Goal: Task Accomplishment & Management: Complete application form

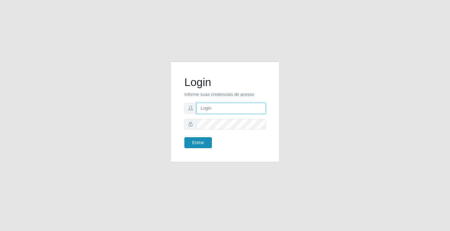
type input "[EMAIL_ADDRESS][DOMAIN_NAME]"
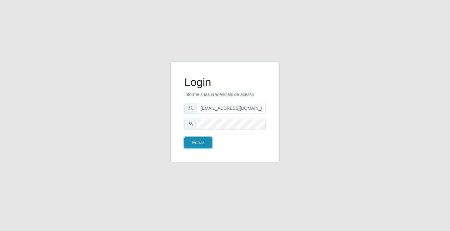
click at [201, 140] on button "Entrar" at bounding box center [197, 142] width 27 height 11
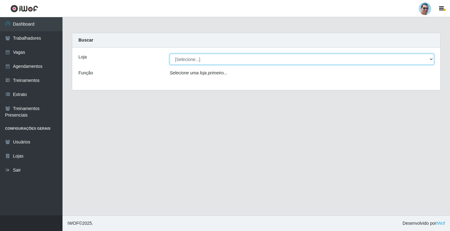
click at [196, 59] on select "[Selecione...] Mercadinho Extrabom" at bounding box center [302, 59] width 264 height 11
select select "175"
click at [170, 54] on select "[Selecione...] Mercadinho Extrabom" at bounding box center [302, 59] width 264 height 11
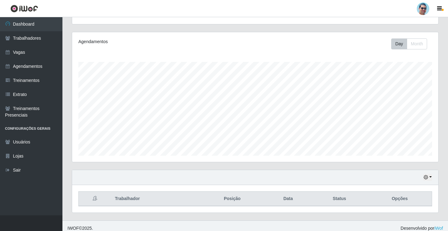
scroll to position [73, 0]
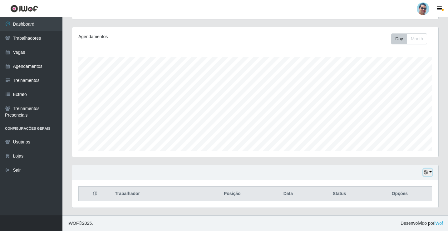
click at [428, 174] on icon "button" at bounding box center [426, 172] width 4 height 4
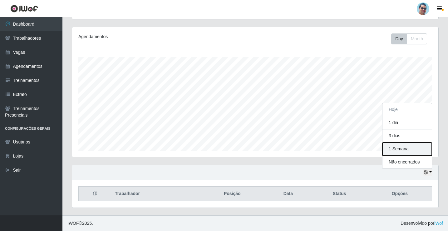
click at [399, 152] on button "1 Semana" at bounding box center [407, 148] width 49 height 13
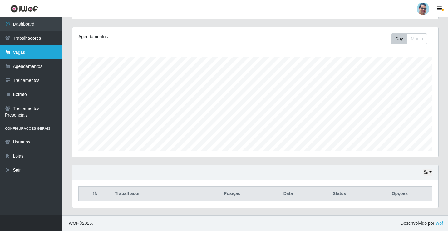
click at [16, 56] on link "Vagas" at bounding box center [31, 52] width 62 height 14
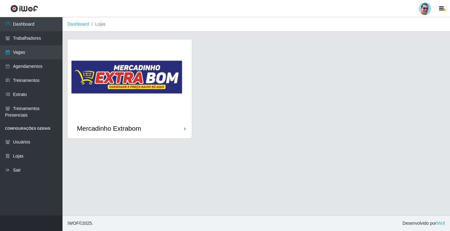
click at [122, 105] on img at bounding box center [129, 78] width 124 height 79
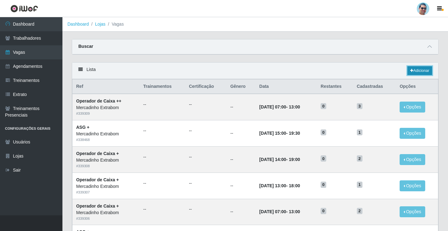
click at [419, 71] on link "Adicionar" at bounding box center [420, 70] width 25 height 9
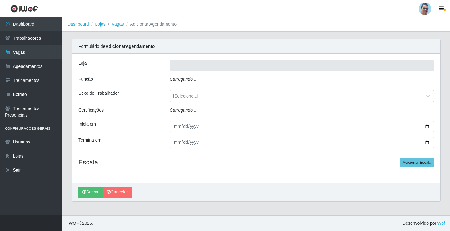
type input "Mercadinho Extrabom"
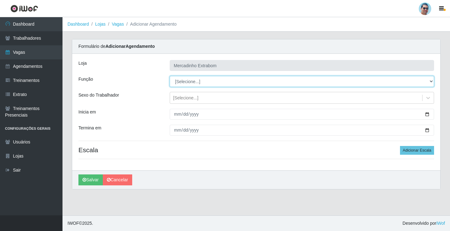
click at [184, 82] on select "[Selecione...] ASG ASG + ASG ++ Balconista Balconista + Balconista ++ Carregado…" at bounding box center [302, 81] width 264 height 11
select select "22"
click at [170, 76] on select "[Selecione...] ASG ASG + ASG ++ Balconista Balconista + Balconista ++ Carregado…" at bounding box center [302, 81] width 264 height 11
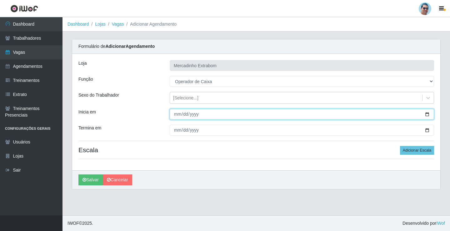
click at [175, 116] on input "Inicia em" at bounding box center [302, 114] width 264 height 11
type input "[DATE]"
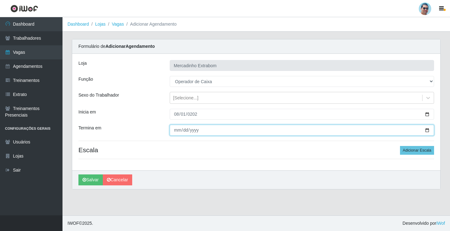
click at [176, 128] on input "Termina em" at bounding box center [302, 130] width 264 height 11
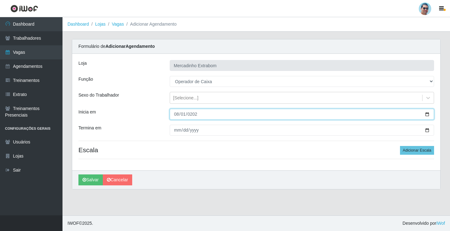
click at [187, 114] on input "[DATE]" at bounding box center [302, 114] width 264 height 11
click at [186, 116] on input "[DATE]" at bounding box center [302, 114] width 264 height 11
click at [184, 115] on input "[DATE]" at bounding box center [302, 114] width 264 height 11
type input "[DATE]"
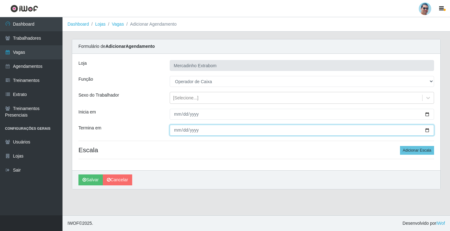
click at [175, 130] on input "Termina em" at bounding box center [302, 130] width 264 height 11
type input "[DATE]"
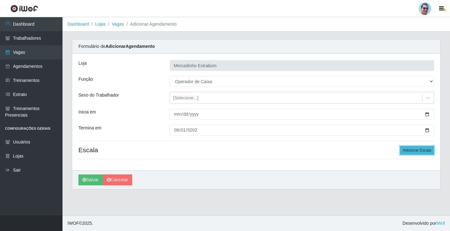
click at [423, 148] on button "Adicionar Escala" at bounding box center [417, 150] width 34 height 9
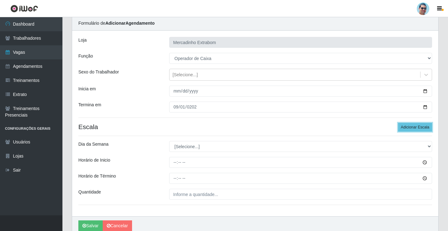
scroll to position [51, 0]
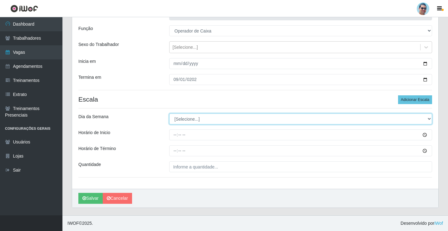
click at [188, 115] on select "[Selecione...] Segunda Terça Quarta Quinta Sexta Sábado Domingo" at bounding box center [300, 118] width 263 height 11
click at [188, 118] on select "[Selecione...] Segunda Terça Quarta Quinta Sexta Sábado Domingo" at bounding box center [300, 118] width 263 height 11
select select "1"
click at [169, 113] on select "[Selecione...] Segunda Terça Quarta Quinta Sexta Sábado Domingo" at bounding box center [300, 118] width 263 height 11
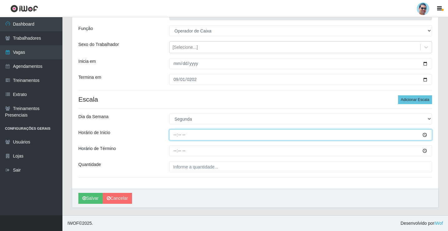
click at [175, 133] on input "Horário de Inicio" at bounding box center [300, 134] width 263 height 11
type input "07:00"
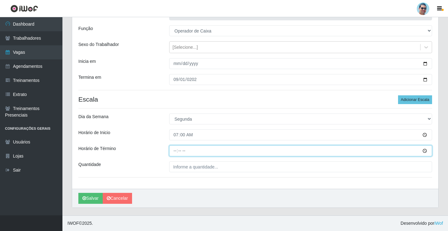
click at [173, 154] on input "Horário de Término" at bounding box center [300, 150] width 263 height 11
type input "13:00"
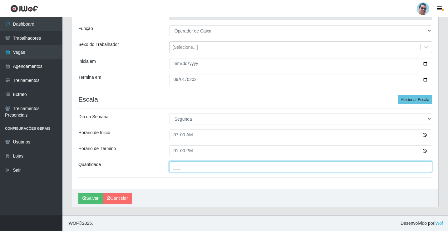
click at [180, 164] on input "___" at bounding box center [300, 166] width 263 height 11
type input "02_"
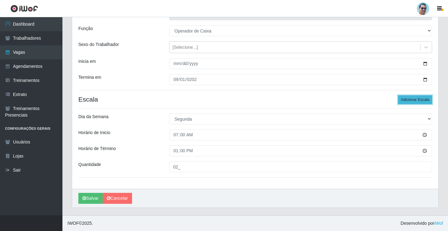
click at [417, 100] on button "Adicionar Escala" at bounding box center [415, 99] width 34 height 9
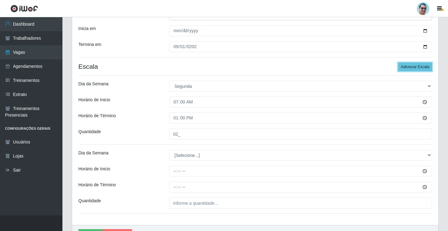
scroll to position [120, 0]
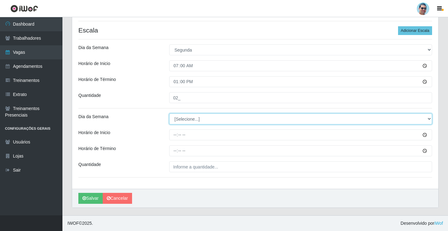
click at [190, 122] on select "[Selecione...] Segunda Terça Quarta Quinta Sexta Sábado Domingo" at bounding box center [300, 118] width 263 height 11
select select "1"
click at [169, 113] on select "[Selecione...] Segunda Terça Quarta Quinta Sexta Sábado Domingo" at bounding box center [300, 118] width 263 height 11
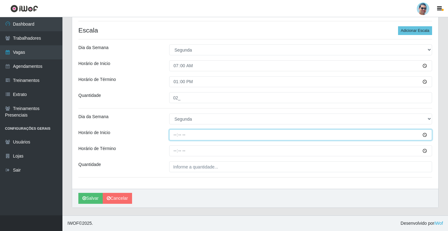
click at [175, 136] on input "Horário de Inicio" at bounding box center [300, 134] width 263 height 11
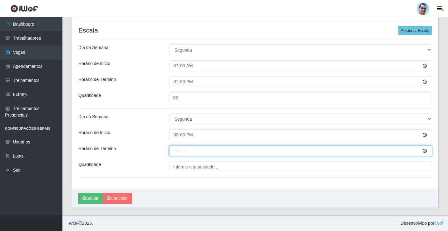
click at [173, 150] on input "Horário de Término" at bounding box center [300, 150] width 263 height 11
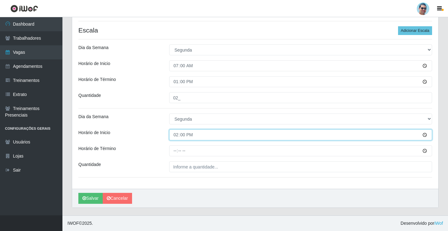
click at [176, 136] on input "14:00" at bounding box center [300, 134] width 263 height 11
type input "13:00"
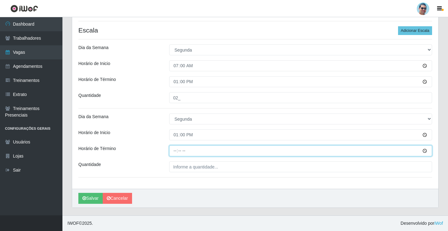
click at [172, 153] on input "Horário de Término" at bounding box center [300, 150] width 263 height 11
type input "18:00"
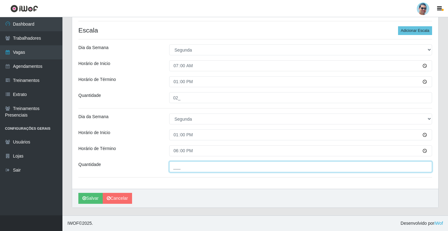
click at [178, 166] on input "___" at bounding box center [300, 166] width 263 height 11
type input "01_"
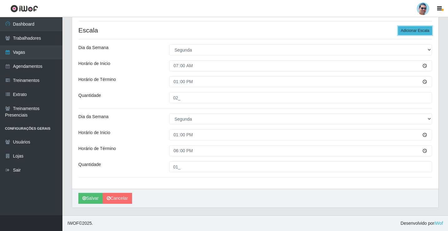
click at [428, 28] on button "Adicionar Escala" at bounding box center [415, 30] width 34 height 9
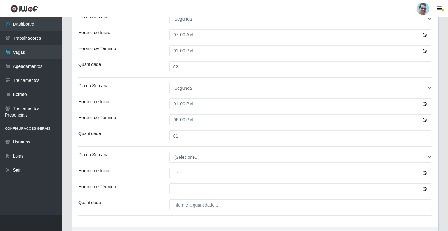
scroll to position [189, 0]
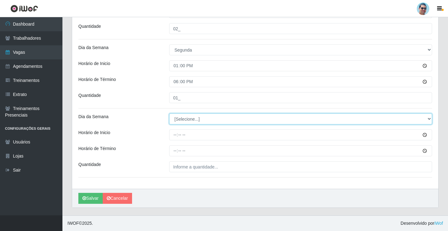
click at [184, 119] on select "[Selecione...] Segunda Terça Quarta Quinta Sexta Sábado Domingo" at bounding box center [300, 118] width 263 height 11
select select "1"
click at [169, 113] on select "[Selecione...] Segunda Terça Quarta Quinta Sexta Sábado Domingo" at bounding box center [300, 118] width 263 height 11
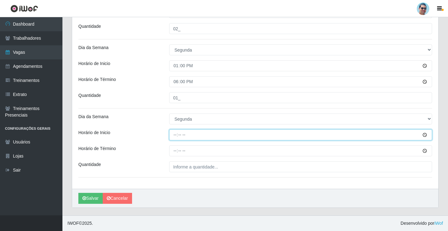
click at [175, 136] on input "Horário de Inicio" at bounding box center [300, 134] width 263 height 11
type input "14:00"
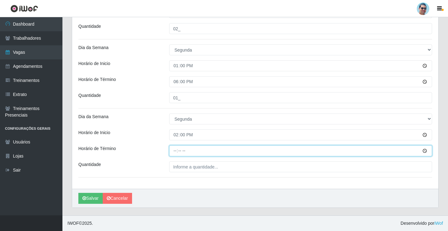
click at [173, 151] on input "Horário de Término" at bounding box center [300, 150] width 263 height 11
type input "19:00"
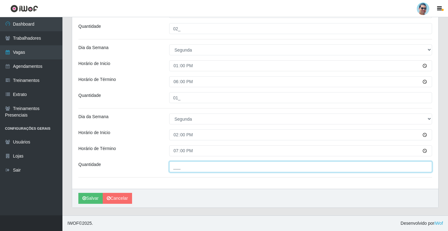
click at [190, 165] on input "___" at bounding box center [300, 166] width 263 height 11
type input "02_"
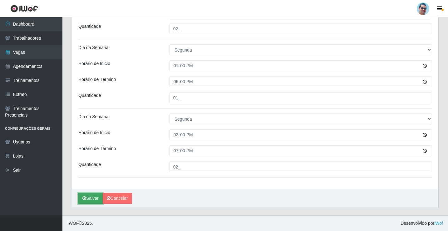
click at [86, 202] on button "Salvar" at bounding box center [90, 198] width 24 height 11
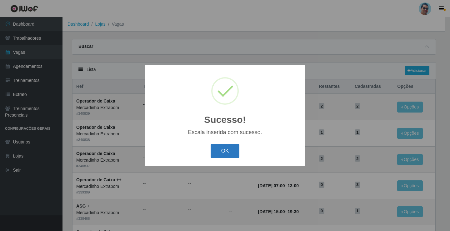
click at [225, 152] on button "OK" at bounding box center [224, 151] width 29 height 15
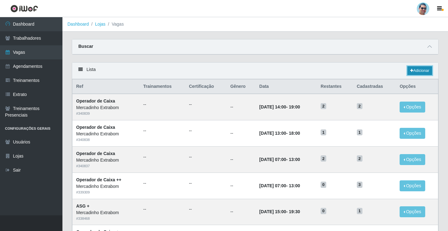
click at [410, 70] on icon at bounding box center [411, 71] width 3 height 4
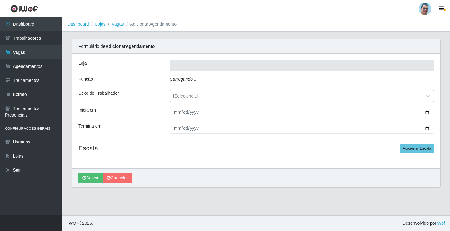
type input "Mercadinho Extrabom"
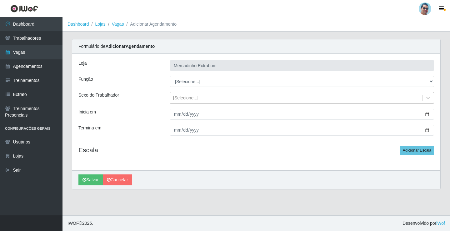
drag, startPoint x: 178, startPoint y: 95, endPoint x: 182, endPoint y: 96, distance: 4.2
click at [180, 95] on div "[Selecione...]" at bounding box center [185, 98] width 25 height 7
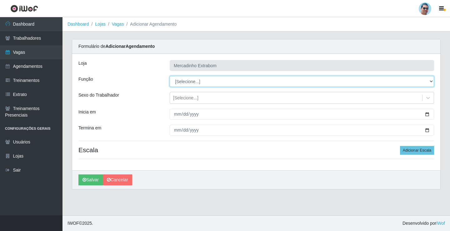
click at [178, 85] on select "[Selecione...] ASG ASG + ASG ++ Balconista Balconista + Balconista ++ Carregado…" at bounding box center [302, 81] width 264 height 11
select select "79"
click at [170, 76] on select "[Selecione...] ASG ASG + ASG ++ Balconista Balconista + Balconista ++ Carregado…" at bounding box center [302, 81] width 264 height 11
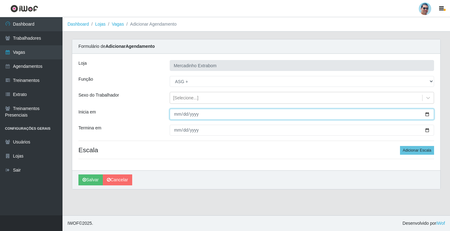
click at [175, 116] on input "Inicia em" at bounding box center [302, 114] width 264 height 11
type input "[DATE]"
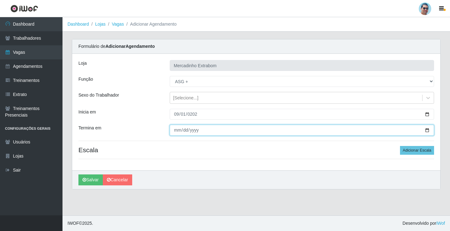
click at [176, 130] on input "Termina em" at bounding box center [302, 130] width 264 height 11
type input "[DATE]"
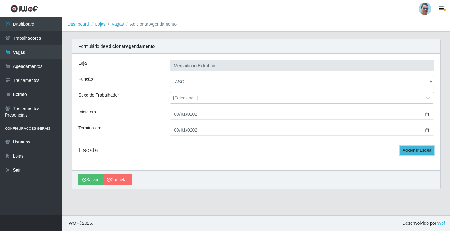
click at [414, 154] on button "Adicionar Escala" at bounding box center [417, 150] width 34 height 9
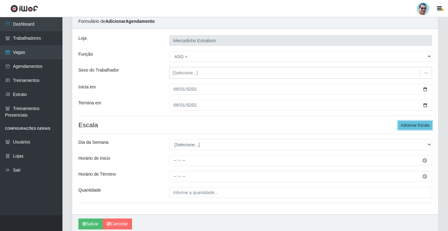
scroll to position [51, 0]
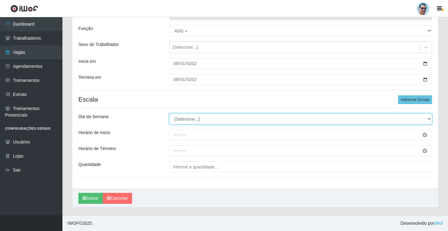
click at [186, 121] on select "[Selecione...] Segunda Terça Quarta Quinta Sexta Sábado Domingo" at bounding box center [300, 118] width 263 height 11
select select "1"
click at [169, 113] on select "[Selecione...] Segunda Terça Quarta Quinta Sexta Sábado Domingo" at bounding box center [300, 118] width 263 height 11
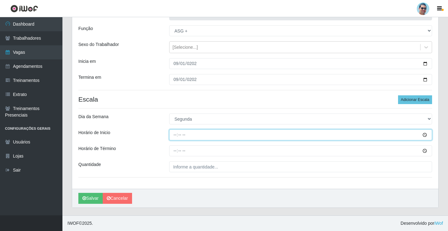
click at [176, 136] on input "Horário de Inicio" at bounding box center [300, 134] width 263 height 11
click at [175, 136] on input "07:00" at bounding box center [300, 134] width 263 height 11
type input "08:00"
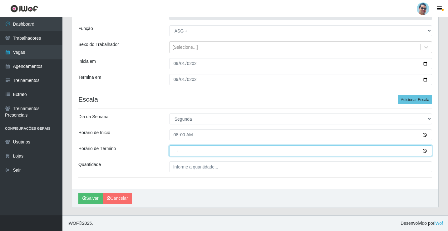
click at [174, 152] on input "Horário de Término" at bounding box center [300, 150] width 263 height 11
type input "12:00"
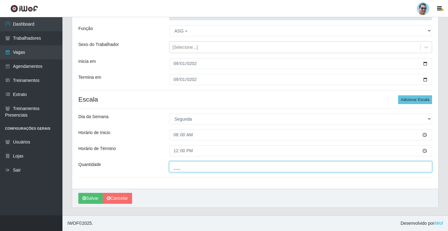
click at [176, 170] on input "___" at bounding box center [300, 166] width 263 height 11
type input "01_"
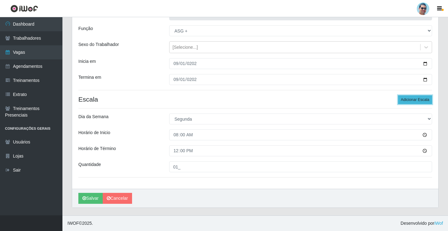
click at [418, 99] on button "Adicionar Escala" at bounding box center [415, 99] width 34 height 9
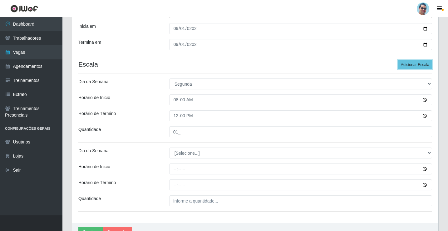
scroll to position [120, 0]
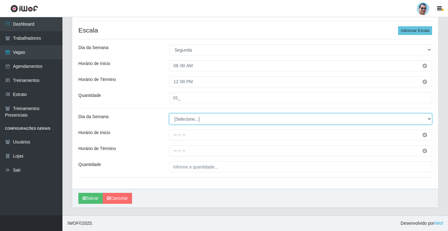
click at [183, 123] on select "[Selecione...] Segunda Terça Quarta Quinta Sexta Sábado Domingo" at bounding box center [300, 118] width 263 height 11
select select "1"
click at [169, 113] on select "[Selecione...] Segunda Terça Quarta Quinta Sexta Sábado Domingo" at bounding box center [300, 118] width 263 height 11
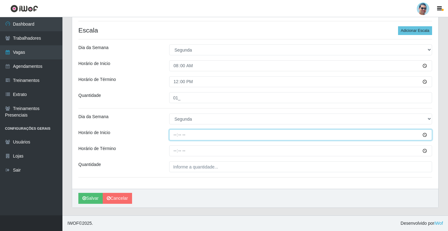
click at [173, 134] on input "Horário de Inicio" at bounding box center [300, 134] width 263 height 11
type input "15:00"
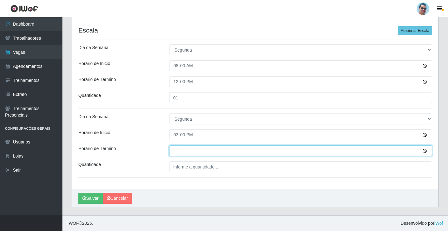
click at [174, 153] on input "Horário de Término" at bounding box center [300, 150] width 263 height 11
type input "19:30"
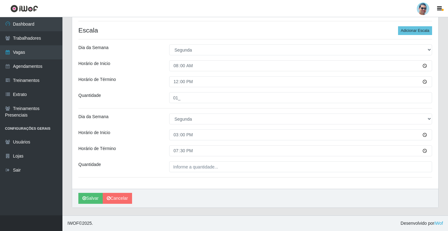
click at [190, 161] on div "[PERSON_NAME] Extrabom Função [Selecione...] ASG ASG + ASG ++ Balconista Balcon…" at bounding box center [255, 61] width 366 height 255
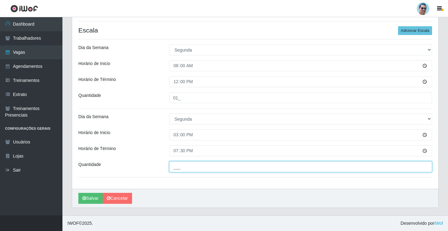
drag, startPoint x: 190, startPoint y: 165, endPoint x: 190, endPoint y: 170, distance: 4.4
click at [190, 169] on input "___" at bounding box center [300, 166] width 263 height 11
type input "01_"
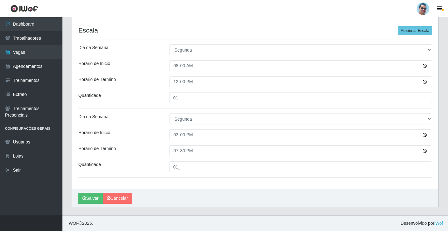
click at [228, 141] on div "[PERSON_NAME] Extrabom Função [Selecione...] ASG ASG + ASG ++ Balconista Balcon…" at bounding box center [255, 61] width 366 height 255
click at [88, 201] on button "Salvar" at bounding box center [90, 198] width 24 height 11
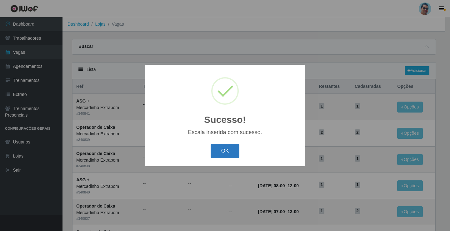
click at [224, 146] on button "OK" at bounding box center [224, 151] width 29 height 15
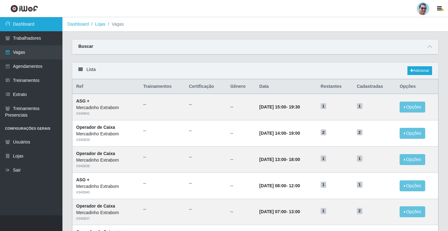
click at [14, 23] on link "Dashboard" at bounding box center [31, 24] width 62 height 14
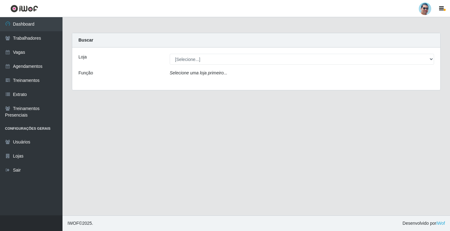
click at [180, 52] on div "Loja [Selecione...] Mercadinho Extrabom Função Selecione uma loja primeiro..." at bounding box center [256, 68] width 368 height 42
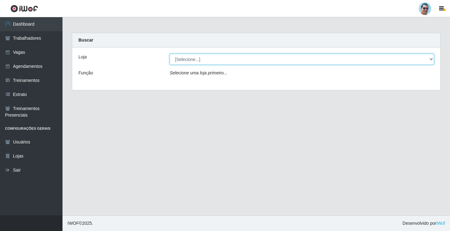
click at [181, 56] on select "[Selecione...] Mercadinho Extrabom" at bounding box center [302, 59] width 264 height 11
select select "175"
click at [170, 54] on select "[Selecione...] Mercadinho Extrabom" at bounding box center [302, 59] width 264 height 11
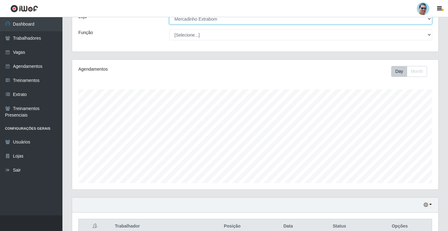
scroll to position [73, 0]
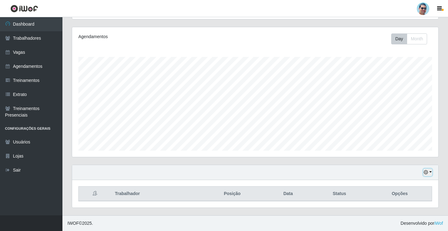
click at [428, 170] on button "button" at bounding box center [427, 172] width 9 height 7
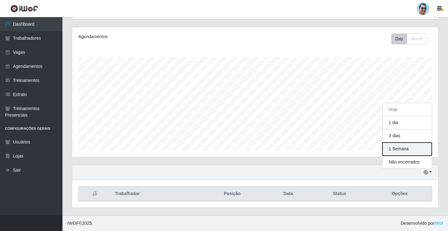
click at [411, 152] on button "1 Semana" at bounding box center [407, 148] width 49 height 13
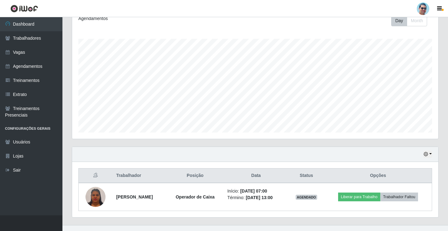
scroll to position [101, 0]
